Goal: Contribute content: Contribute content

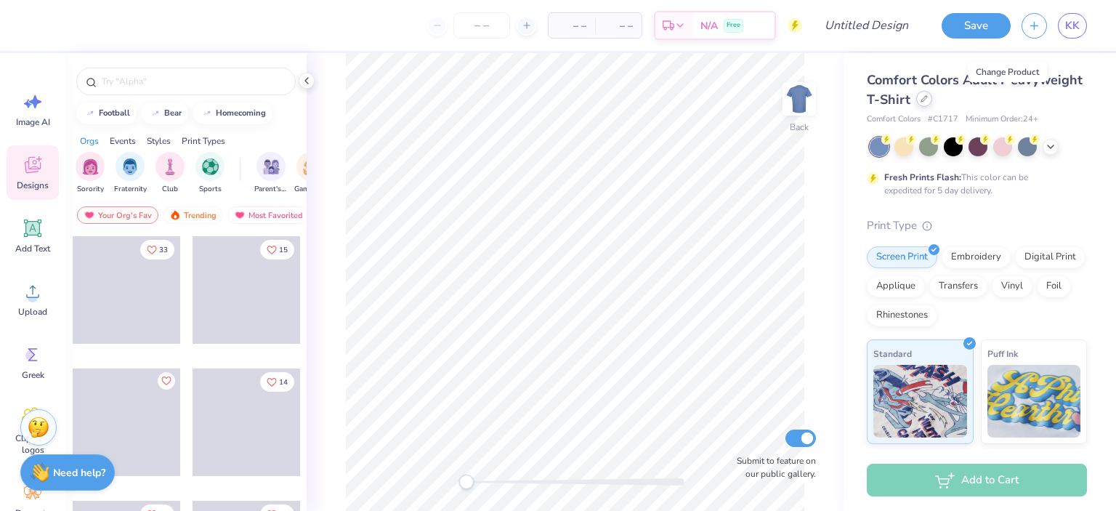
click at [932, 101] on div at bounding box center [924, 99] width 16 height 16
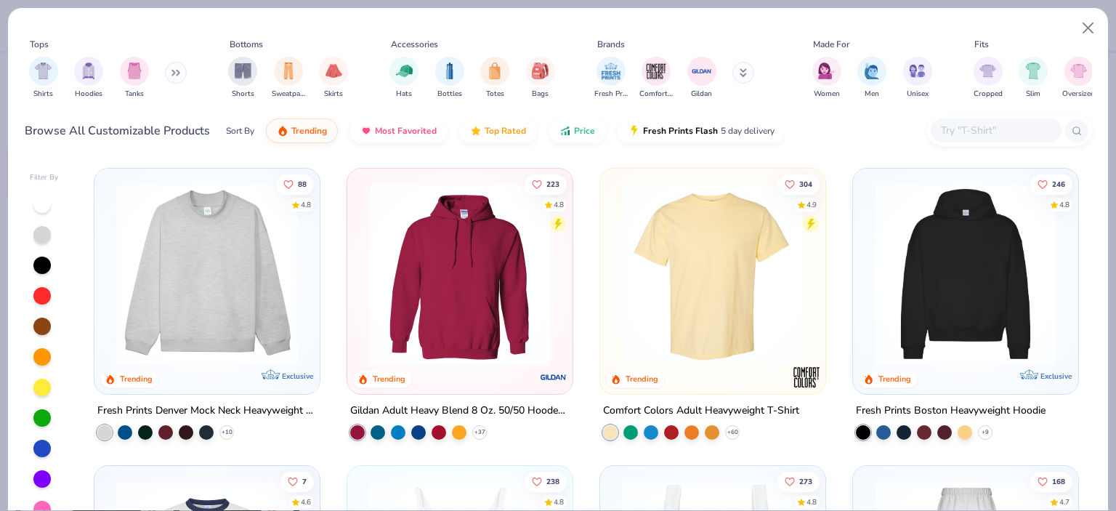
click at [970, 125] on input "text" at bounding box center [995, 130] width 112 height 17
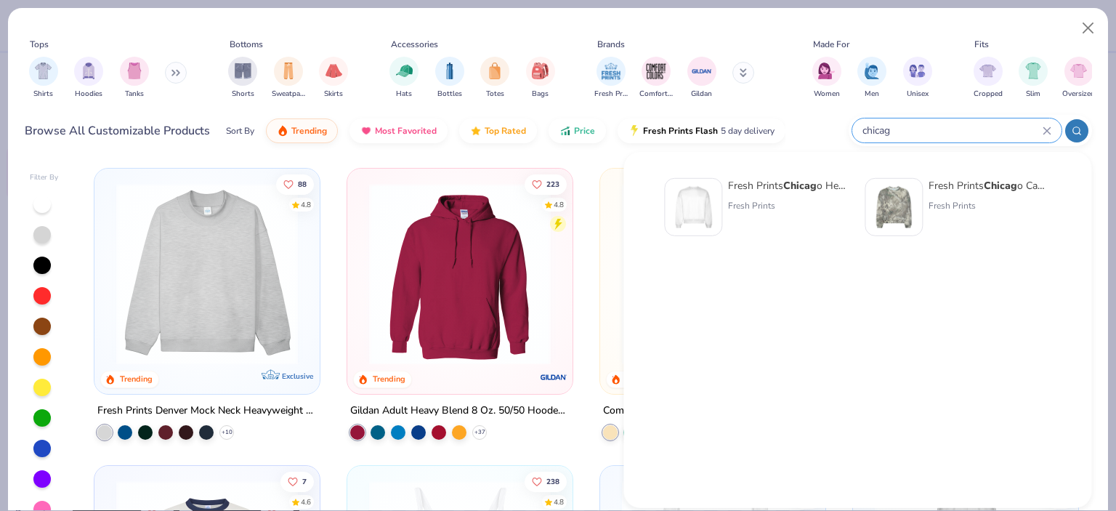
type input "chicag"
click at [718, 192] on div at bounding box center [693, 207] width 58 height 58
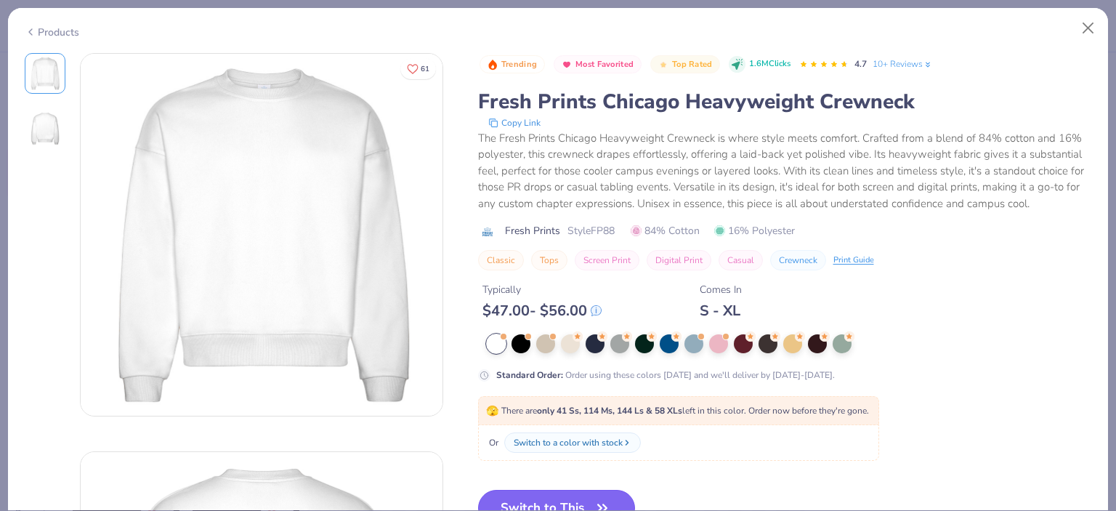
click at [569, 421] on div "🫣 There are only 41 Ss, 114 Ms, 144 Ls & 58 XLs left in this color. Order now b…" at bounding box center [678, 410] width 401 height 29
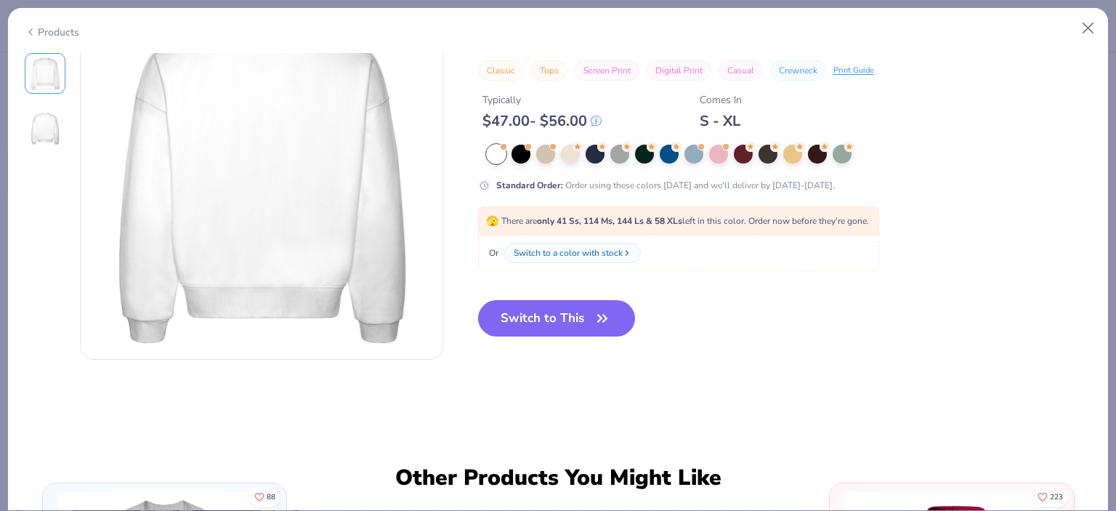
scroll to position [508, 0]
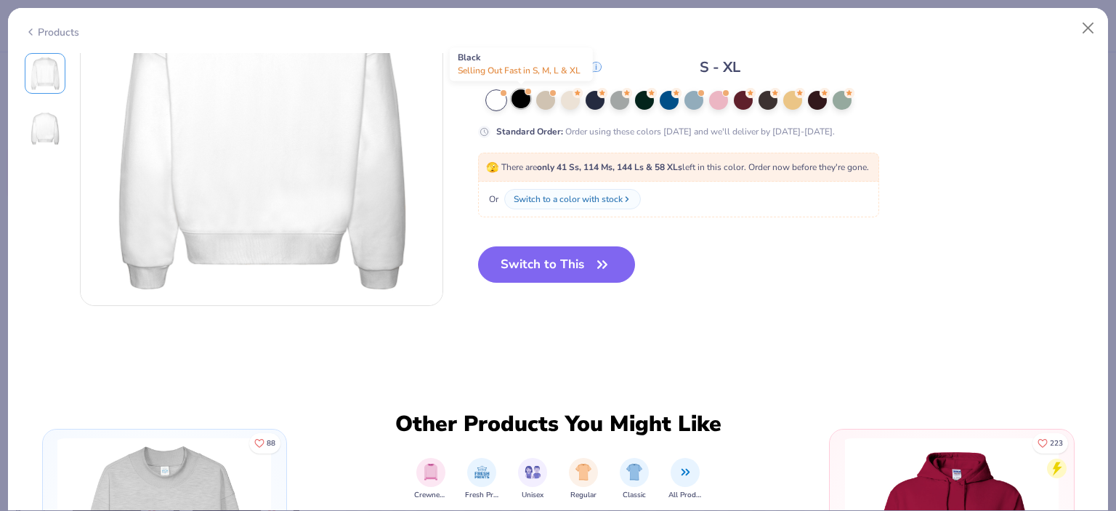
click at [515, 98] on div at bounding box center [520, 98] width 19 height 19
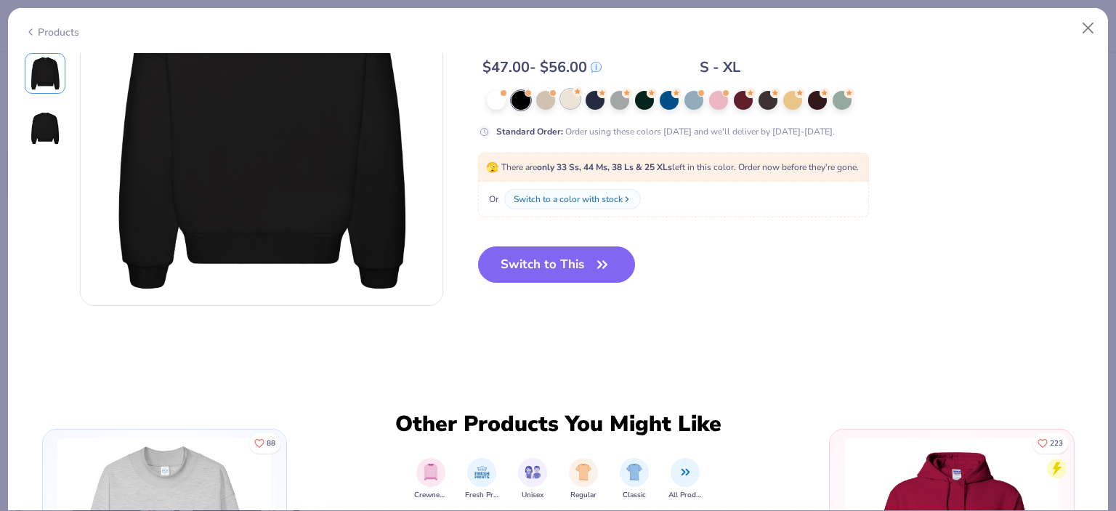
click at [567, 99] on div at bounding box center [570, 98] width 19 height 19
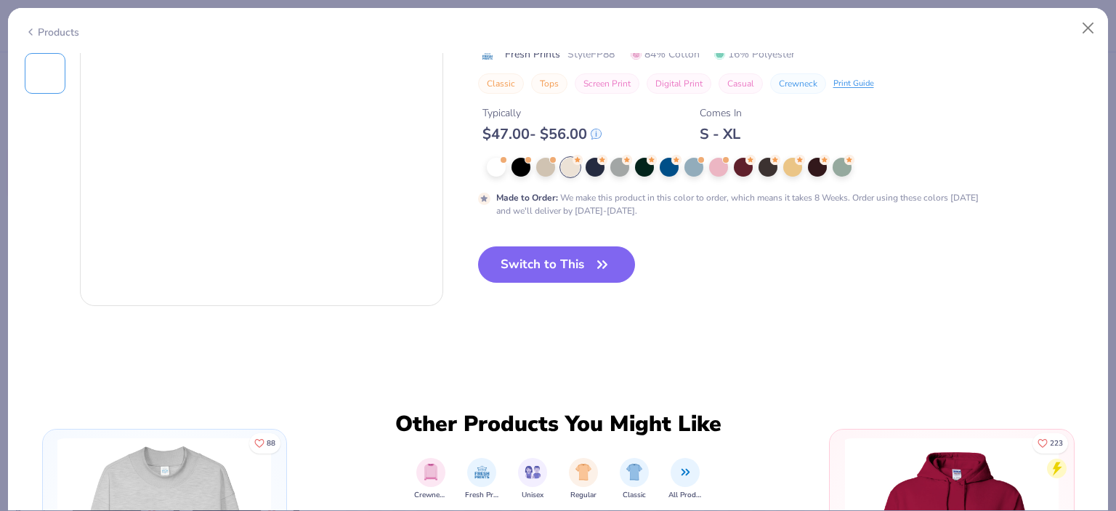
click at [548, 153] on div "Trending Most Favorited Top Rated 1.6M Clicks 4.7 10+ Reviews Fresh Prints Chic…" at bounding box center [785, 46] width 614 height 341
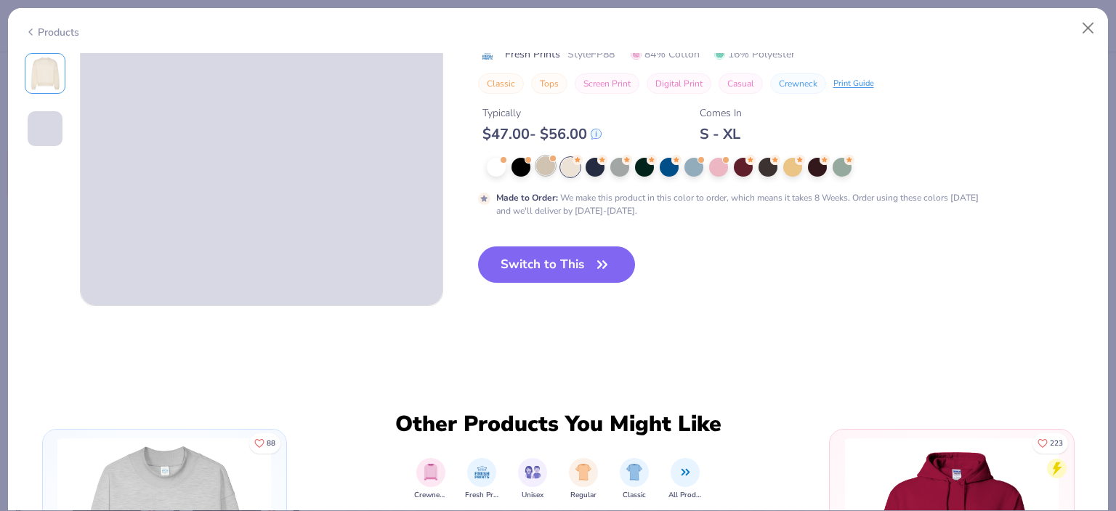
click at [548, 163] on div at bounding box center [545, 165] width 19 height 19
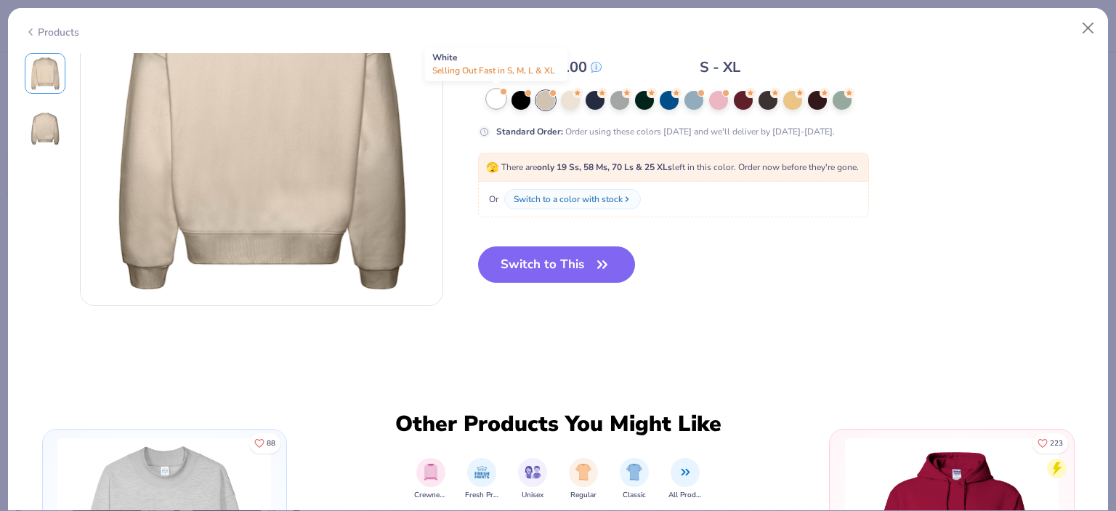
click at [502, 102] on div at bounding box center [496, 98] width 19 height 19
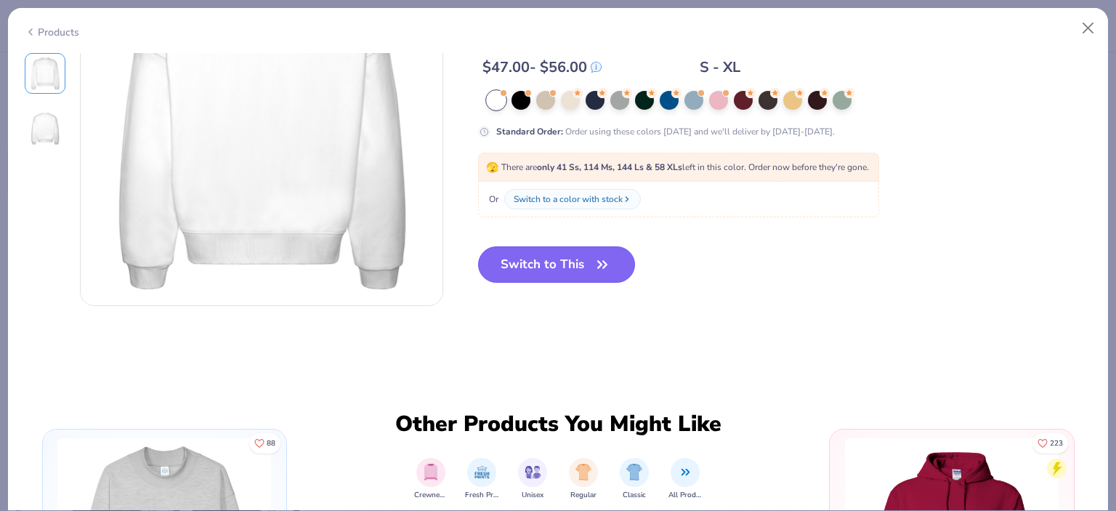
click at [584, 262] on button "Switch to This" at bounding box center [557, 264] width 158 height 36
click at [607, 266] on icon "button" at bounding box center [602, 264] width 20 height 20
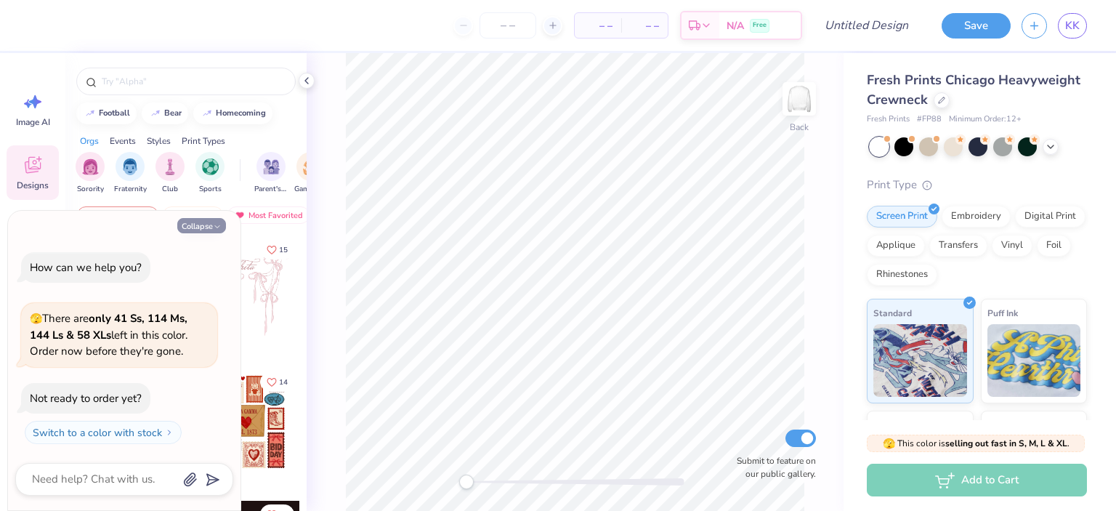
click at [216, 223] on icon "button" at bounding box center [217, 226] width 9 height 9
type textarea "x"
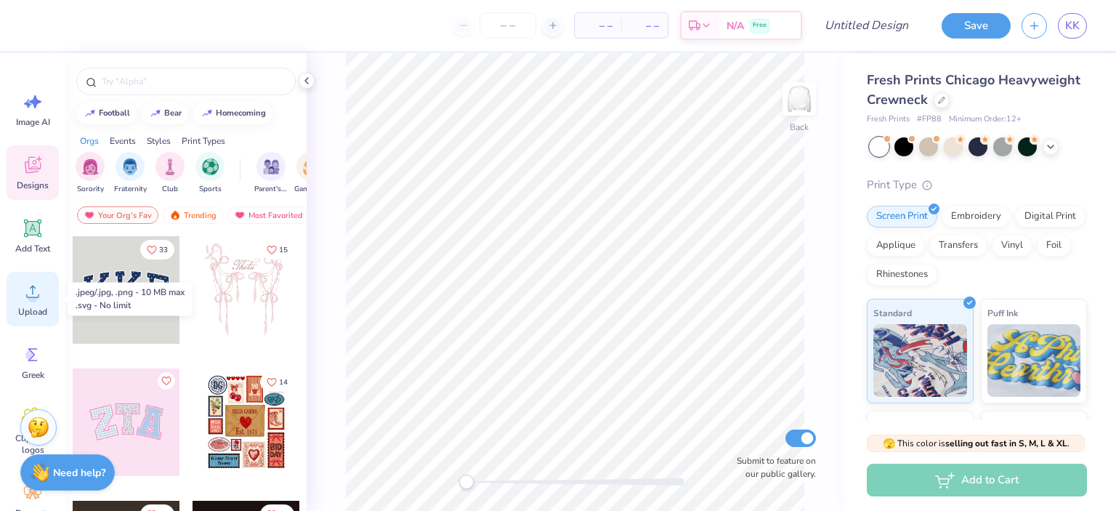
click at [41, 296] on icon at bounding box center [33, 291] width 22 height 22
click at [26, 422] on div "Stuck? Our Art team will finish your design for free." at bounding box center [38, 425] width 36 height 36
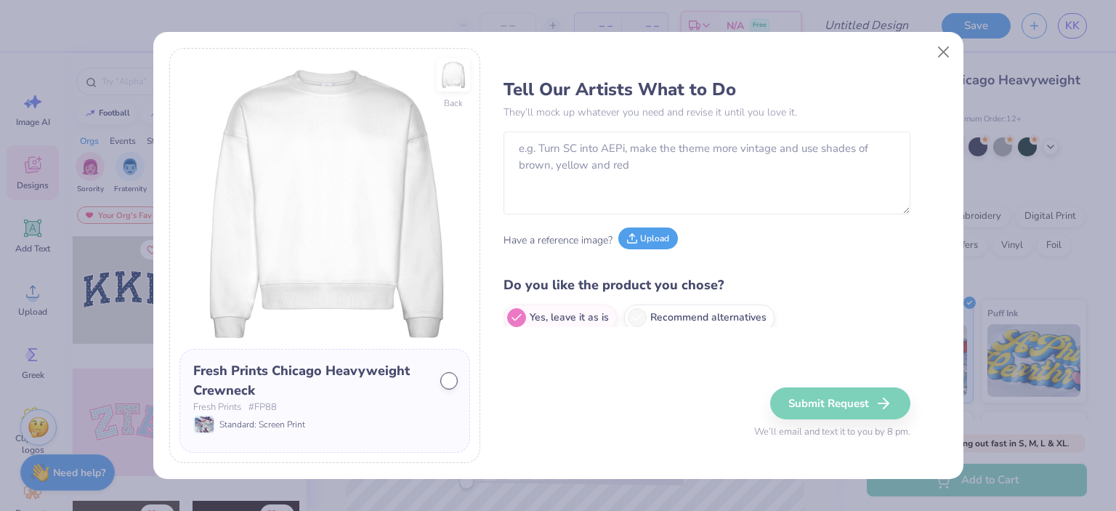
click at [638, 241] on button "Upload" at bounding box center [648, 238] width 60 height 22
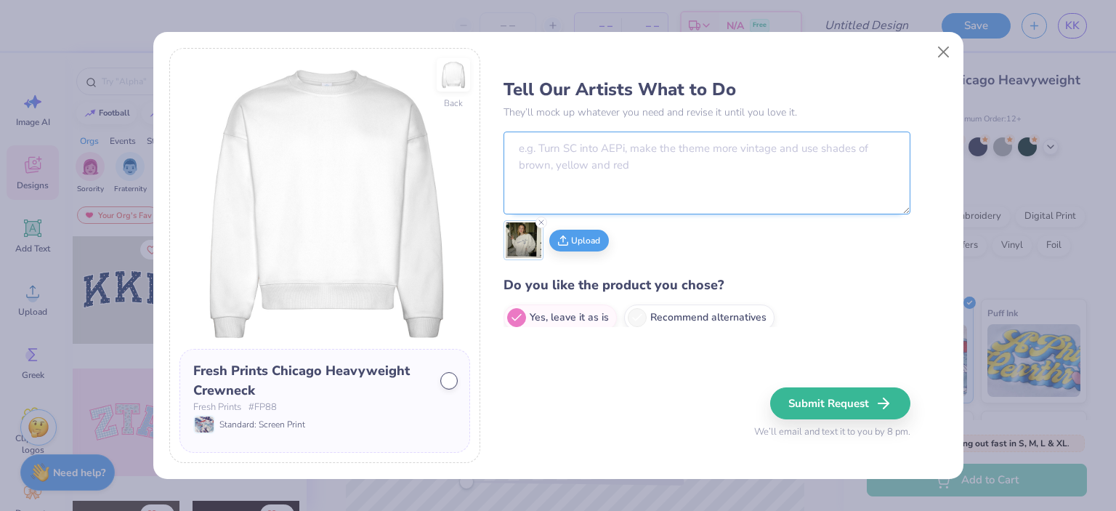
click at [568, 157] on textarea at bounding box center [706, 172] width 407 height 83
click at [598, 152] on textarea "Change the [DEMOGRAPHIC_DATA]" at bounding box center [706, 172] width 407 height 83
paste textarea "Chi Omega and need to include "exec" on it somewhere"
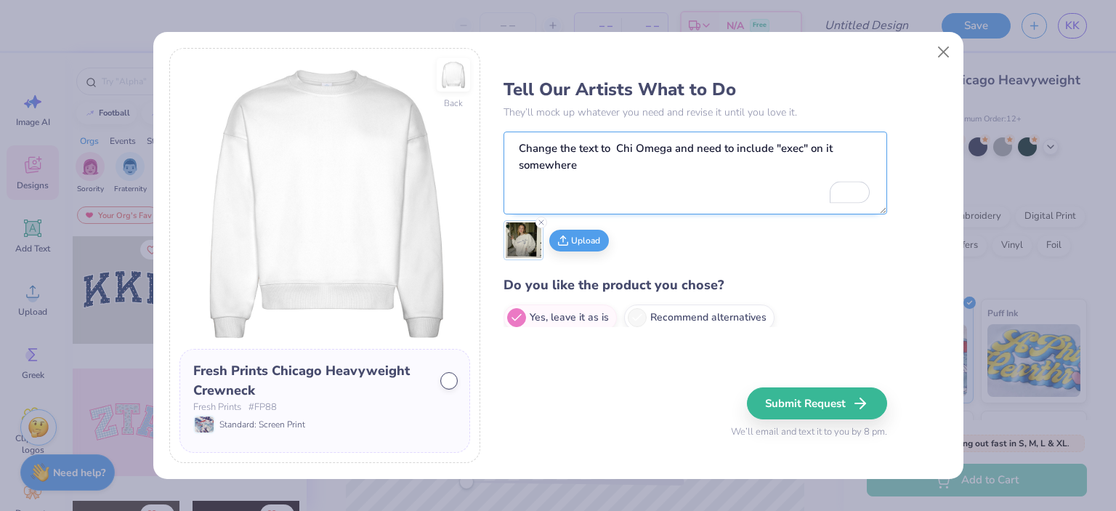
click at [612, 155] on textarea "Change the text to Chi Omega and need to include "exec" on it somewhere" at bounding box center [694, 172] width 383 height 83
click at [699, 147] on textarea "Change the text to Chi Omega and need to include "exec" on it somewhere" at bounding box center [694, 172] width 383 height 83
type textarea "Change the text to Chi Omega and include "exec" on it somewhere"
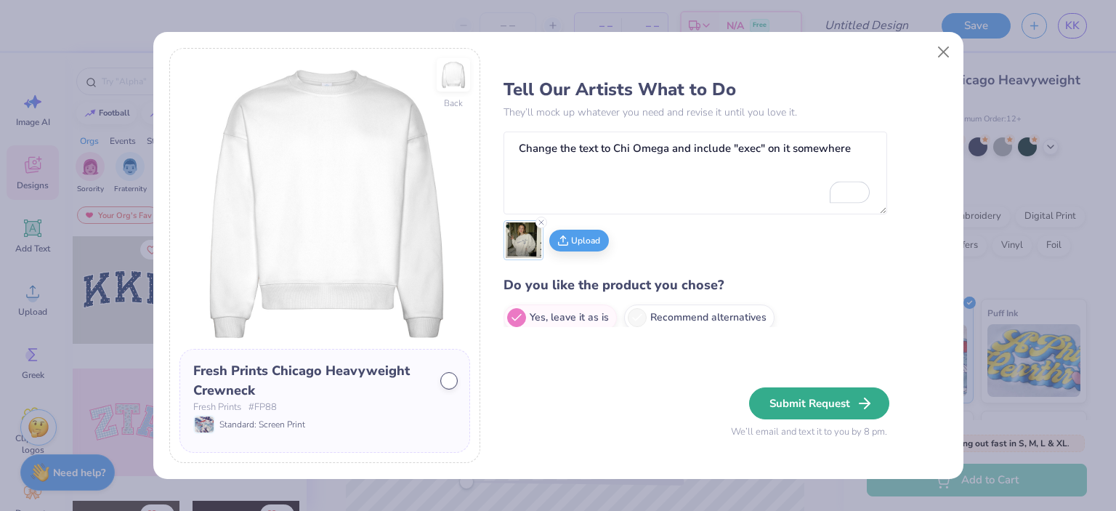
click at [813, 399] on button "Submit Request" at bounding box center [819, 403] width 140 height 32
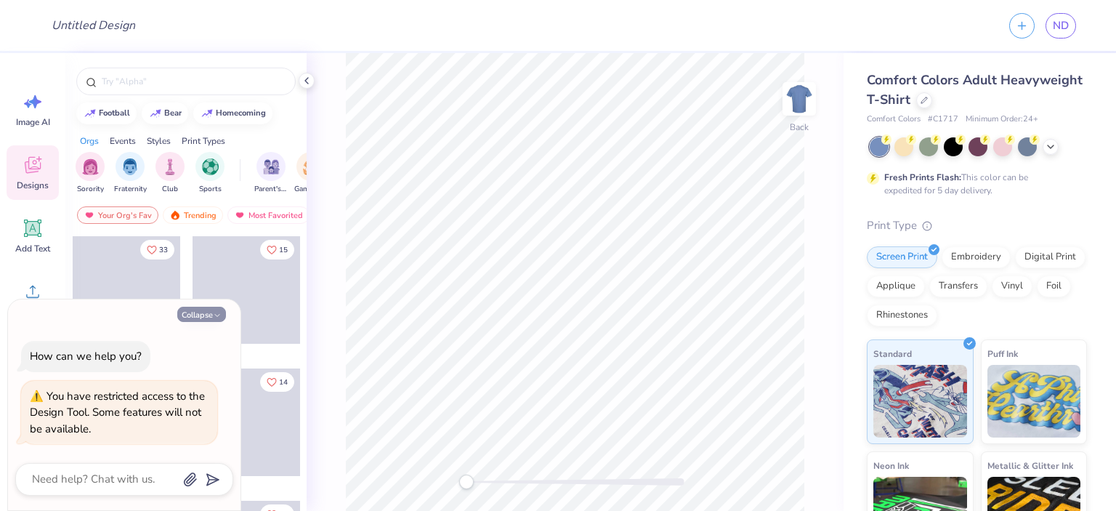
click at [203, 320] on button "Collapse" at bounding box center [201, 314] width 49 height 15
type textarea "x"
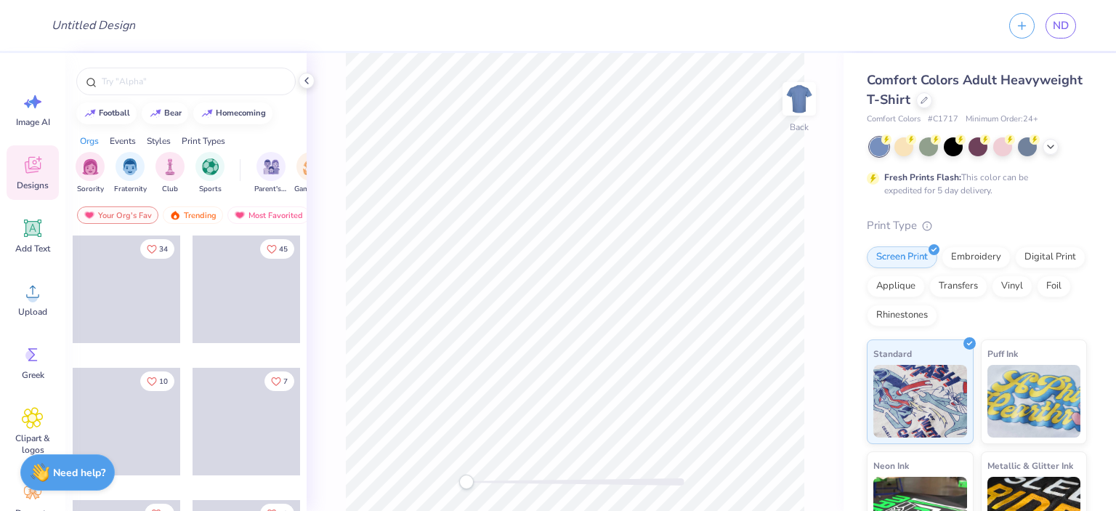
scroll to position [508, 0]
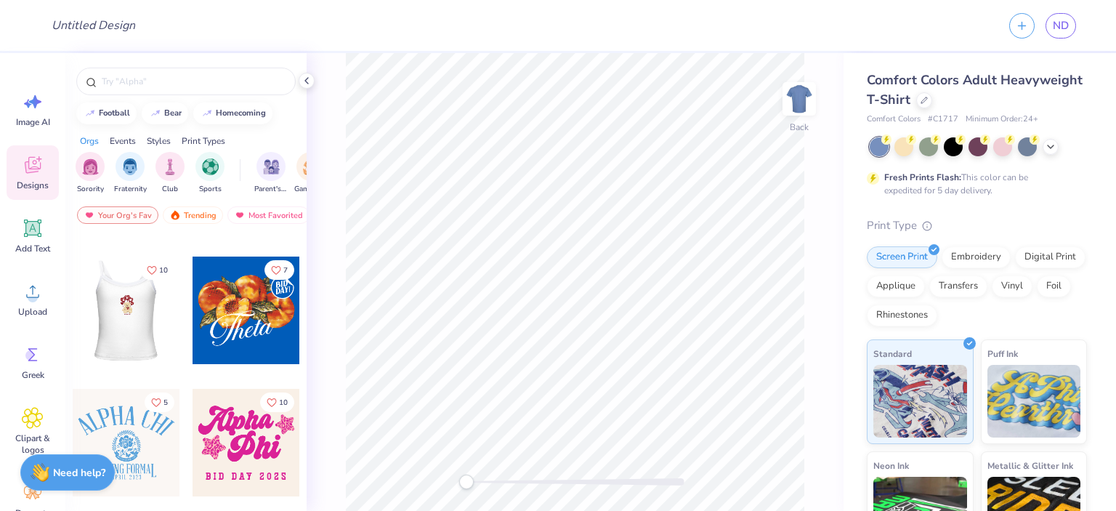
click at [125, 319] on div at bounding box center [126, 309] width 322 height 107
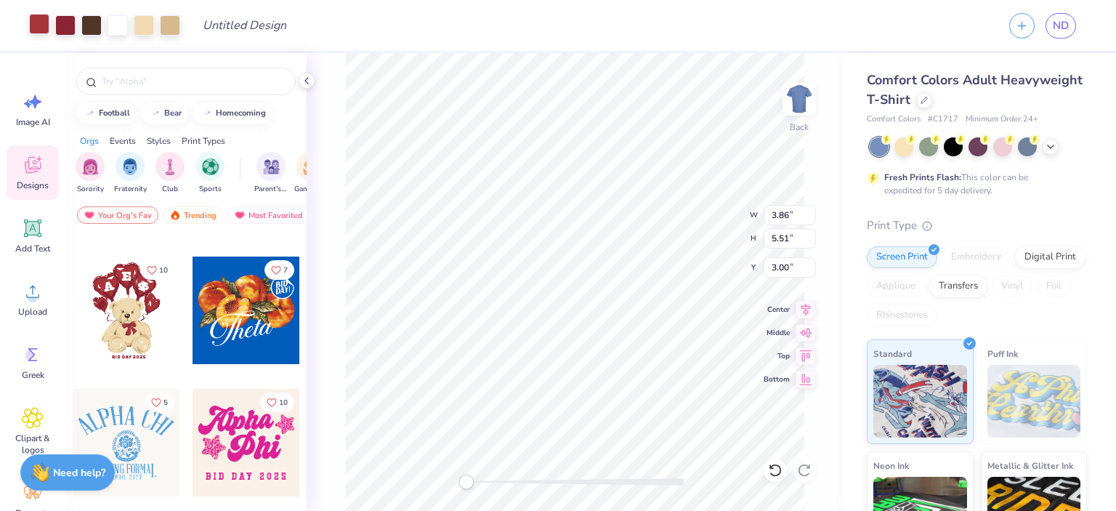
click at [42, 23] on div at bounding box center [39, 24] width 20 height 20
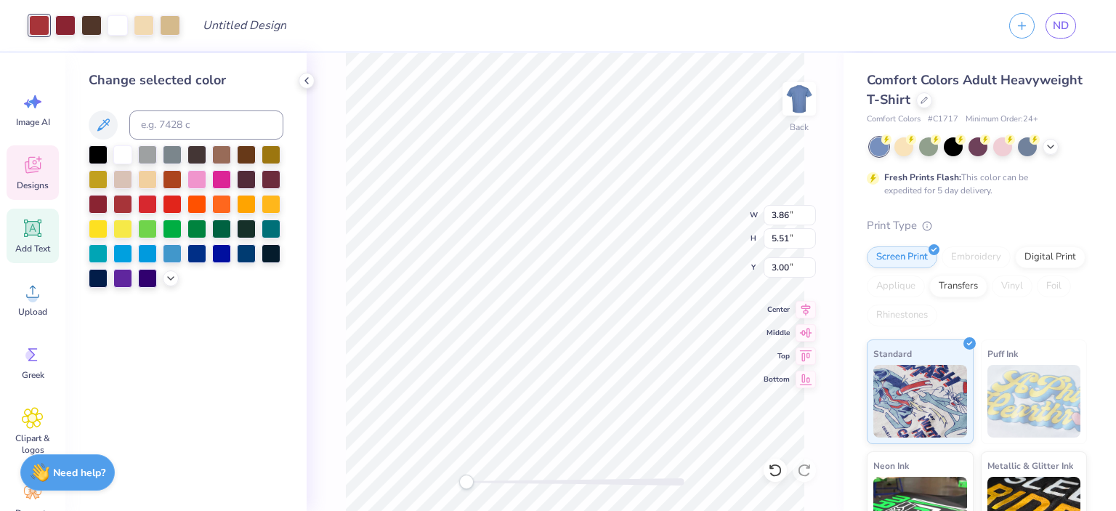
click at [26, 227] on icon at bounding box center [32, 227] width 17 height 17
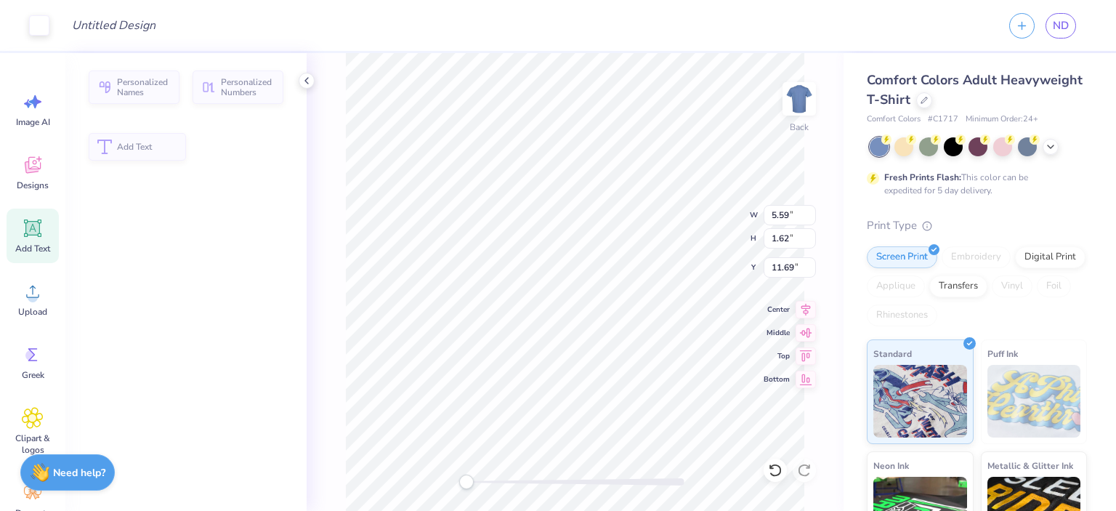
type input "5.59"
type input "1.62"
type input "11.69"
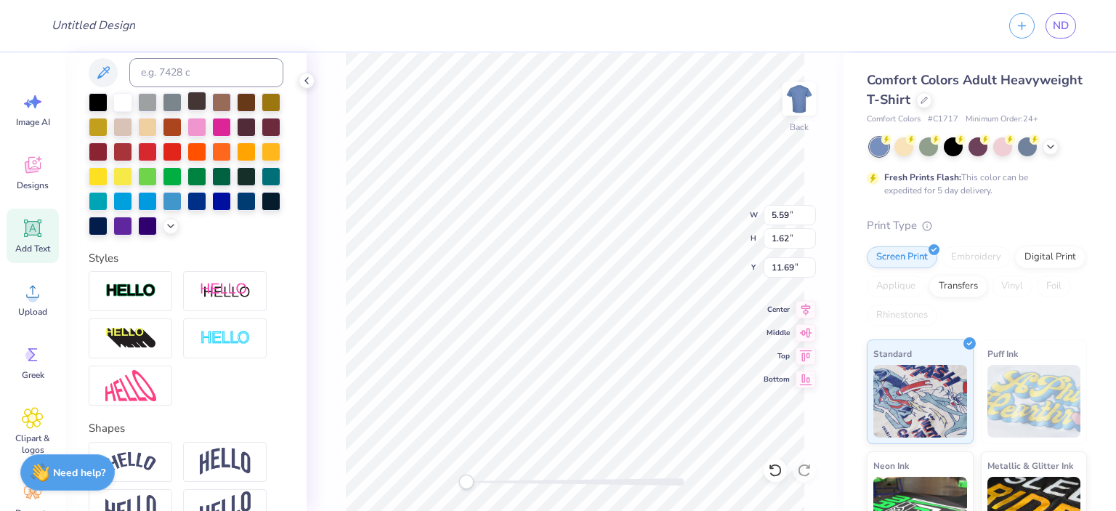
scroll to position [415, 0]
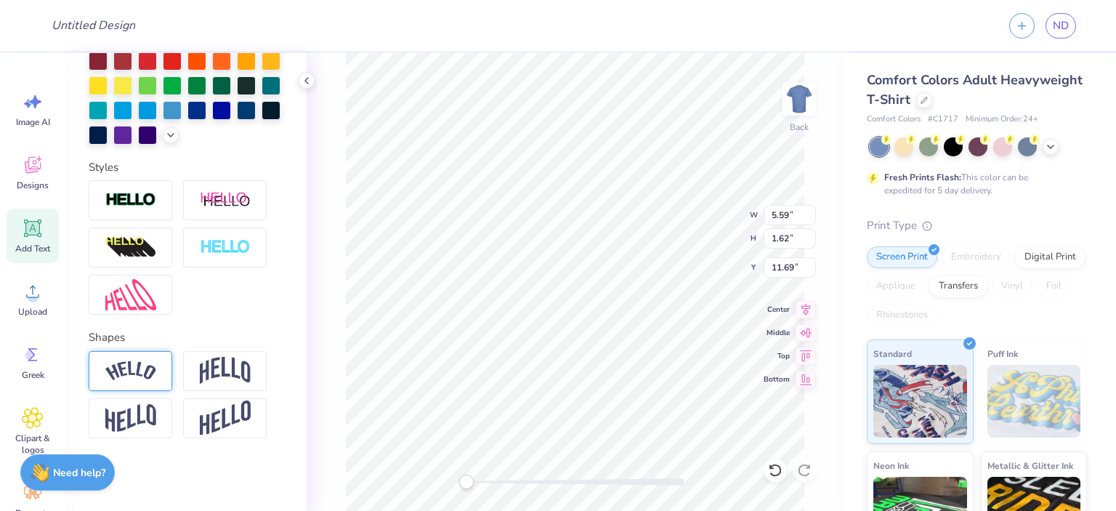
click at [154, 374] on img at bounding box center [130, 371] width 51 height 20
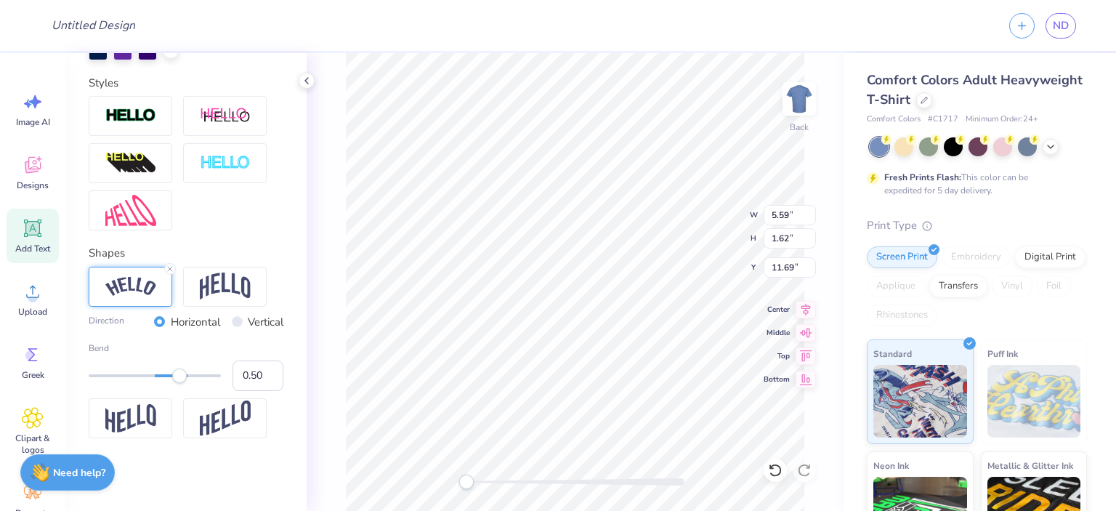
scroll to position [500, 0]
type input "-0.54"
drag, startPoint x: 179, startPoint y: 378, endPoint x: 116, endPoint y: 375, distance: 62.5
click at [116, 375] on div "Accessibility label" at bounding box center [122, 375] width 15 height 15
type input "-0.06"
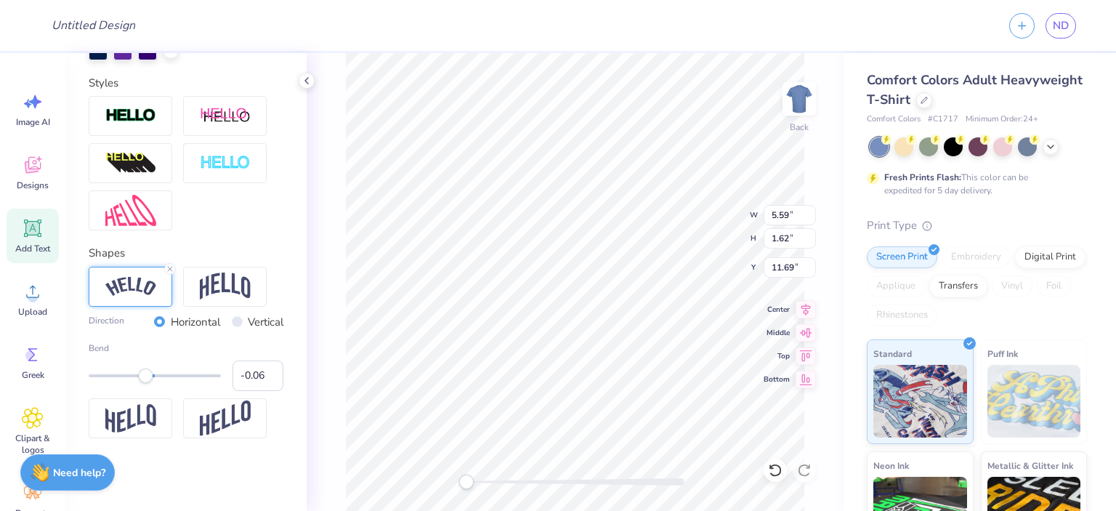
drag, startPoint x: 116, startPoint y: 378, endPoint x: 145, endPoint y: 378, distance: 29.1
click at [145, 378] on div "Accessibility label" at bounding box center [145, 375] width 15 height 15
type input "-0.21"
drag, startPoint x: 147, startPoint y: 378, endPoint x: 137, endPoint y: 383, distance: 12.0
click at [137, 383] on div "Accessibility label" at bounding box center [136, 375] width 15 height 15
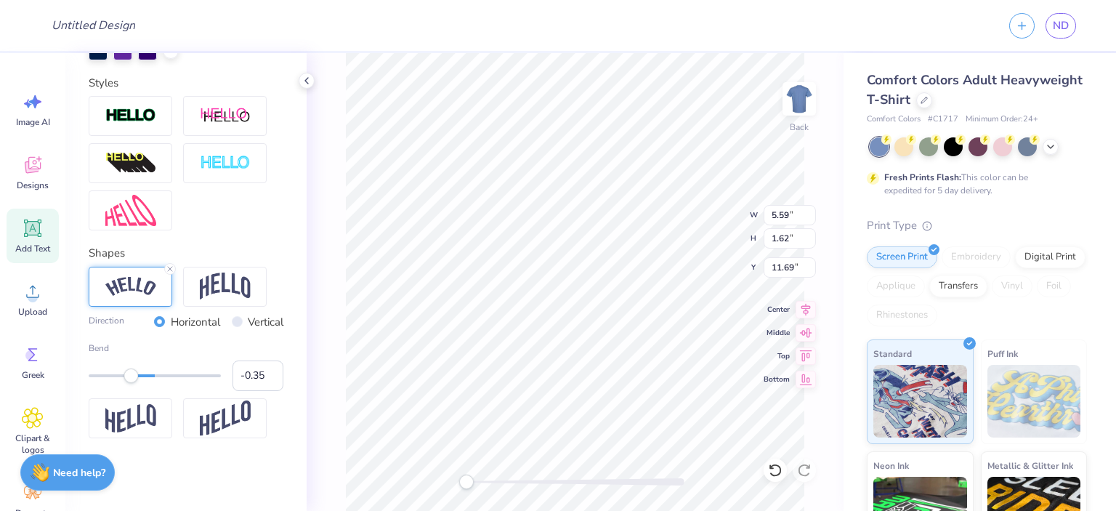
type input "-0.36"
drag, startPoint x: 137, startPoint y: 379, endPoint x: 127, endPoint y: 378, distance: 9.5
click at [127, 378] on div "Accessibility label" at bounding box center [130, 375] width 15 height 15
